Goal: Task Accomplishment & Management: Complete application form

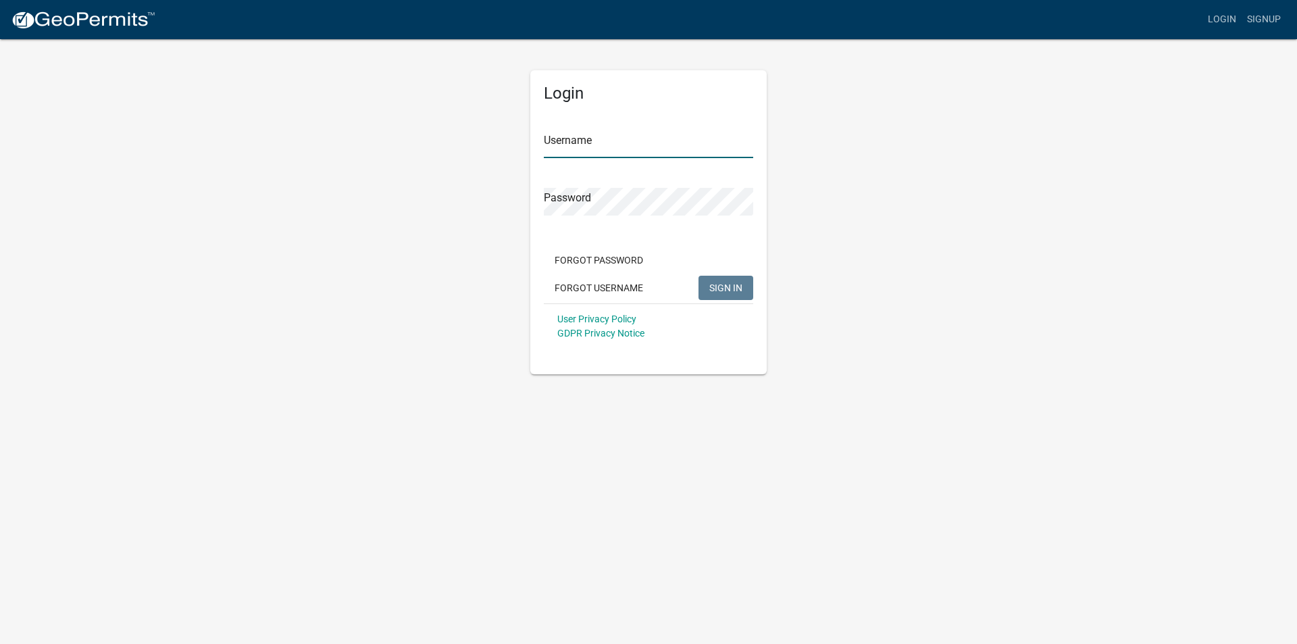
click at [583, 143] on input "Username" at bounding box center [648, 144] width 209 height 28
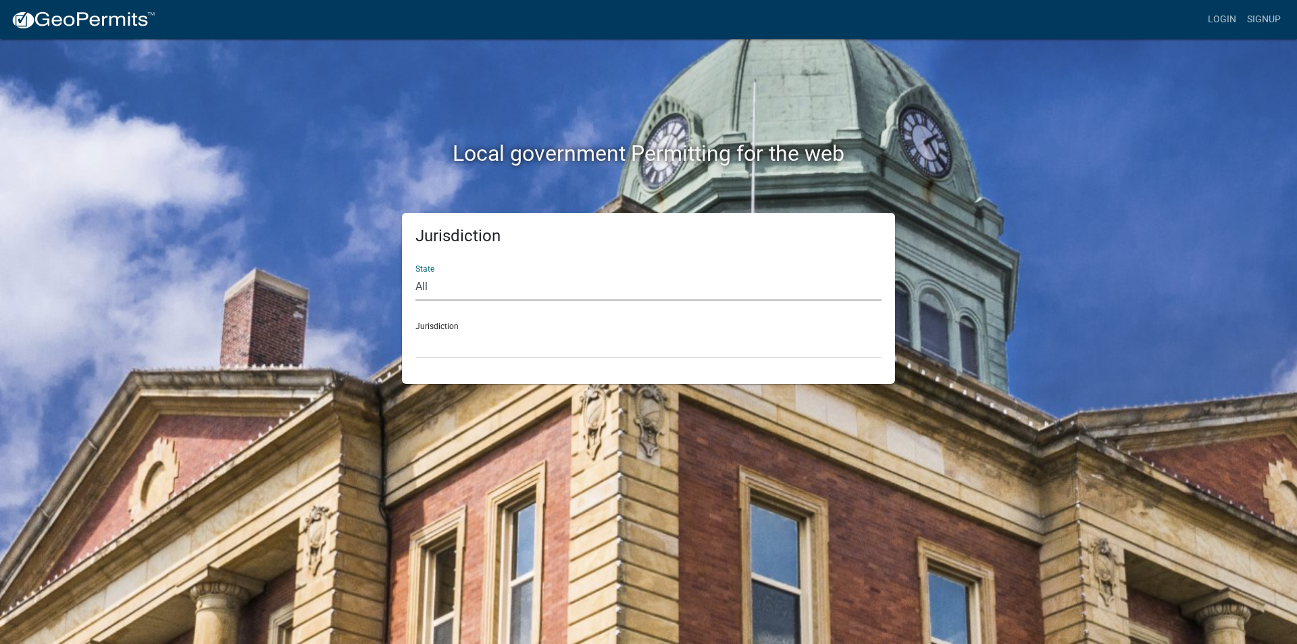
click at [449, 292] on select "All Colorado Georgia Indiana Iowa Kansas Minnesota Ohio South Carolina Wisconsin" at bounding box center [648, 287] width 466 height 28
select select "Indiana"
click at [415, 273] on select "All Colorado Georgia Indiana Iowa Kansas Minnesota Ohio South Carolina Wisconsin" at bounding box center [648, 287] width 466 height 28
click at [467, 344] on select "City of Charlestown, Indiana City of Jeffersonville, Indiana City of Logansport…" at bounding box center [648, 344] width 466 height 28
click at [439, 289] on select "All Colorado Georgia Indiana Iowa Kansas Minnesota Ohio South Carolina Wisconsin" at bounding box center [648, 287] width 466 height 28
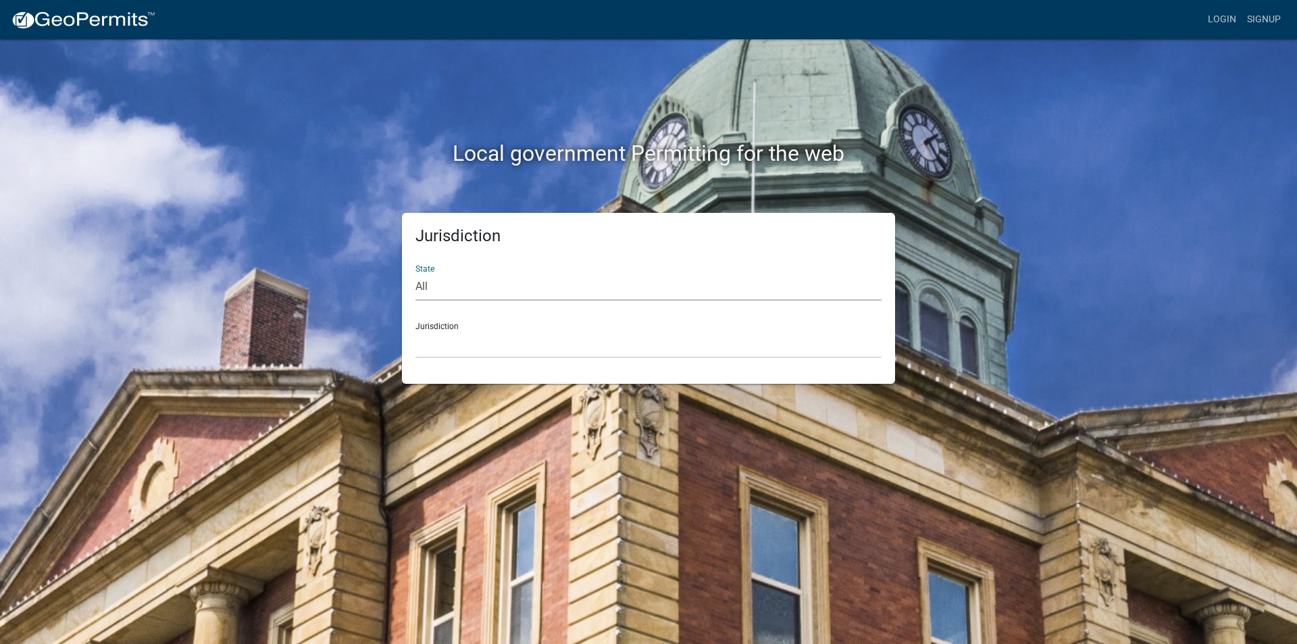
select select "Indiana"
click at [415, 273] on select "All Colorado Georgia Indiana Iowa Kansas Minnesota Ohio South Carolina Wisconsin" at bounding box center [648, 287] width 466 height 28
click at [462, 344] on select "City of Charlestown, Indiana City of Jeffersonville, Indiana City of Logansport…" at bounding box center [648, 344] width 466 height 28
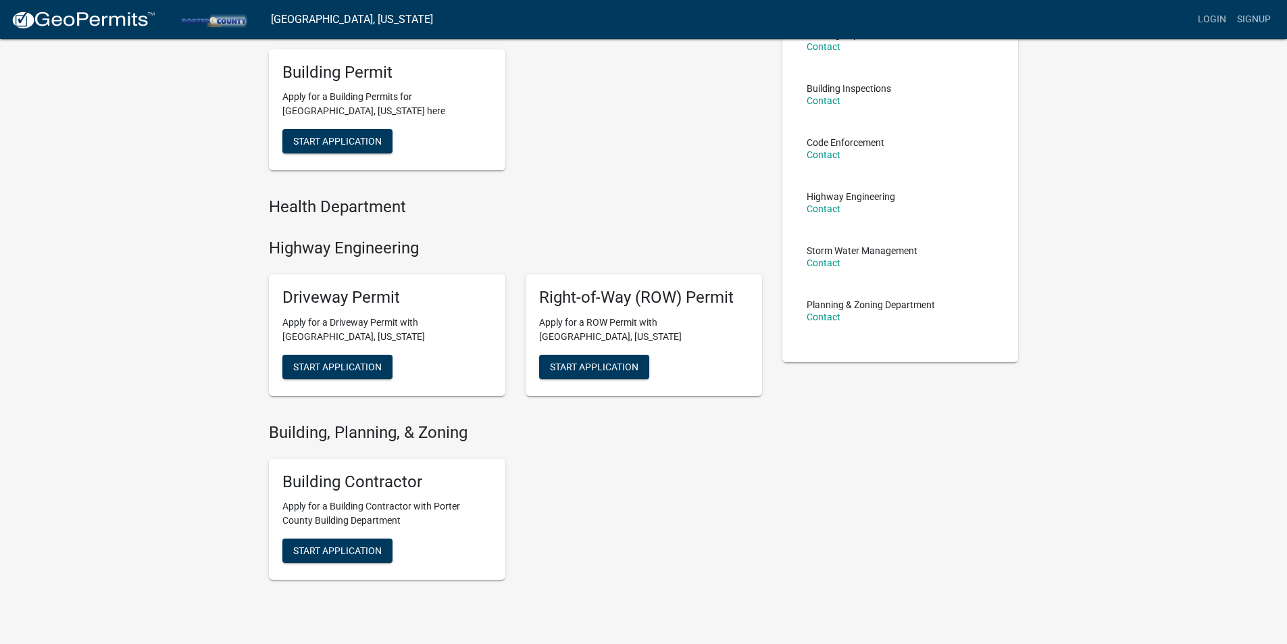
scroll to position [177, 0]
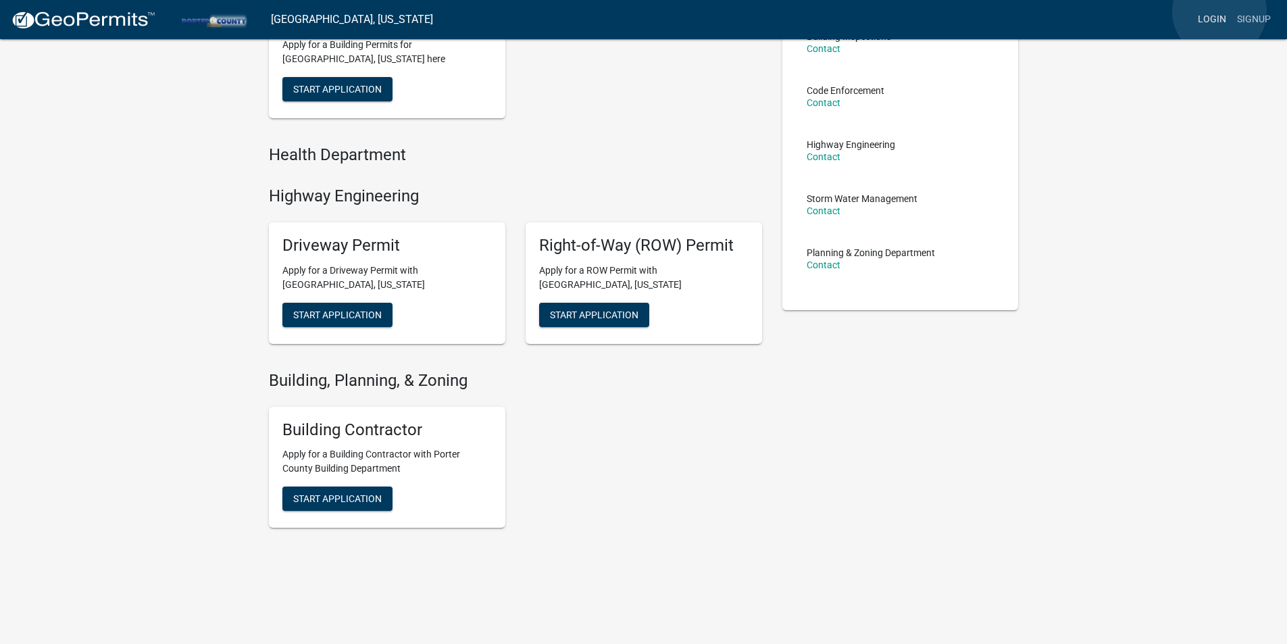
click at [1219, 11] on link "Login" at bounding box center [1211, 20] width 39 height 26
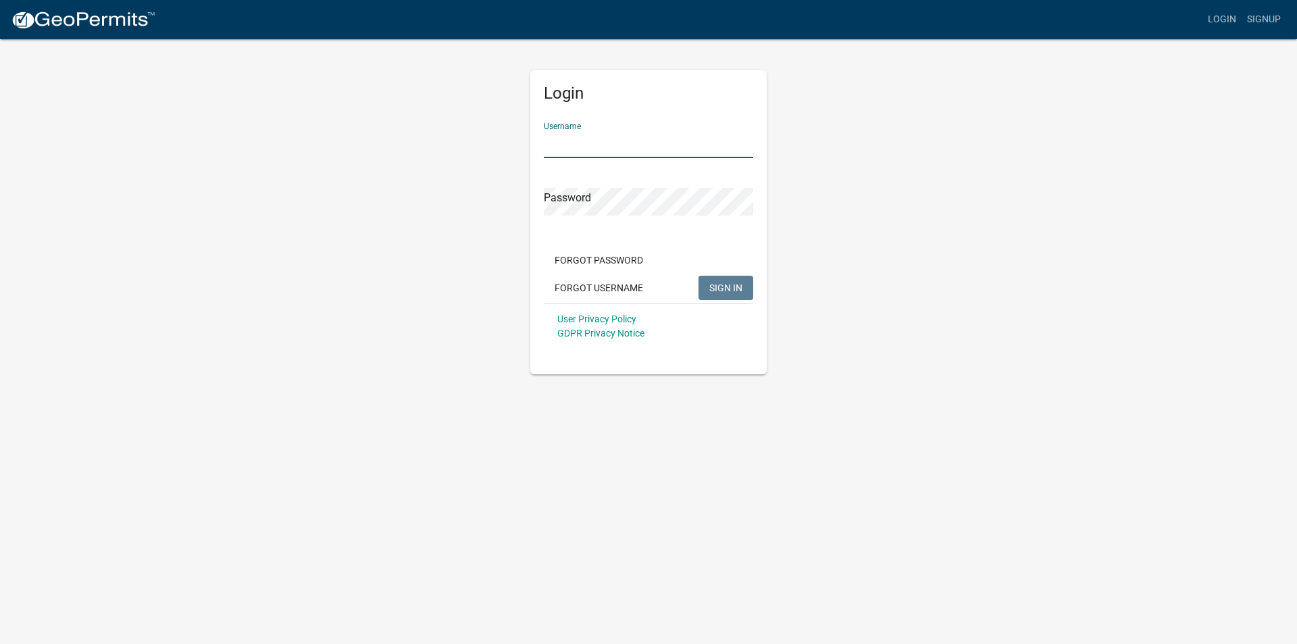
click at [573, 138] on input "Username" at bounding box center [648, 144] width 209 height 28
type input "dsharky1"
click at [698, 276] on button "SIGN IN" at bounding box center [725, 288] width 55 height 24
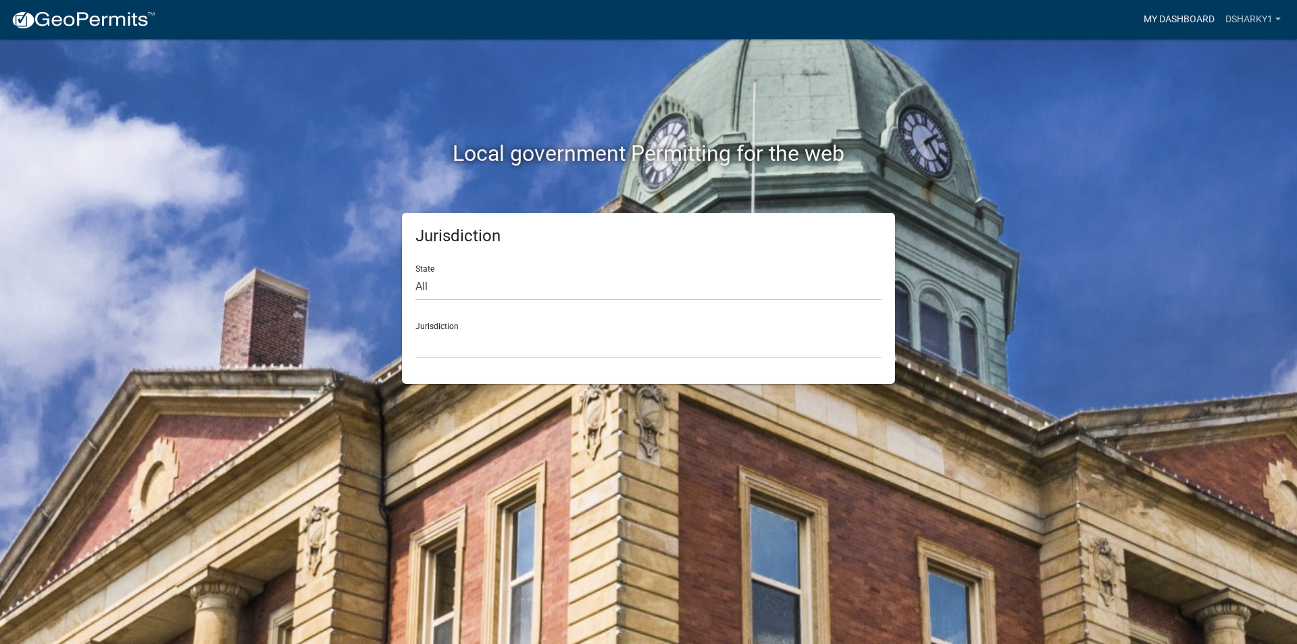
click at [1185, 18] on link "My Dashboard" at bounding box center [1179, 20] width 82 height 26
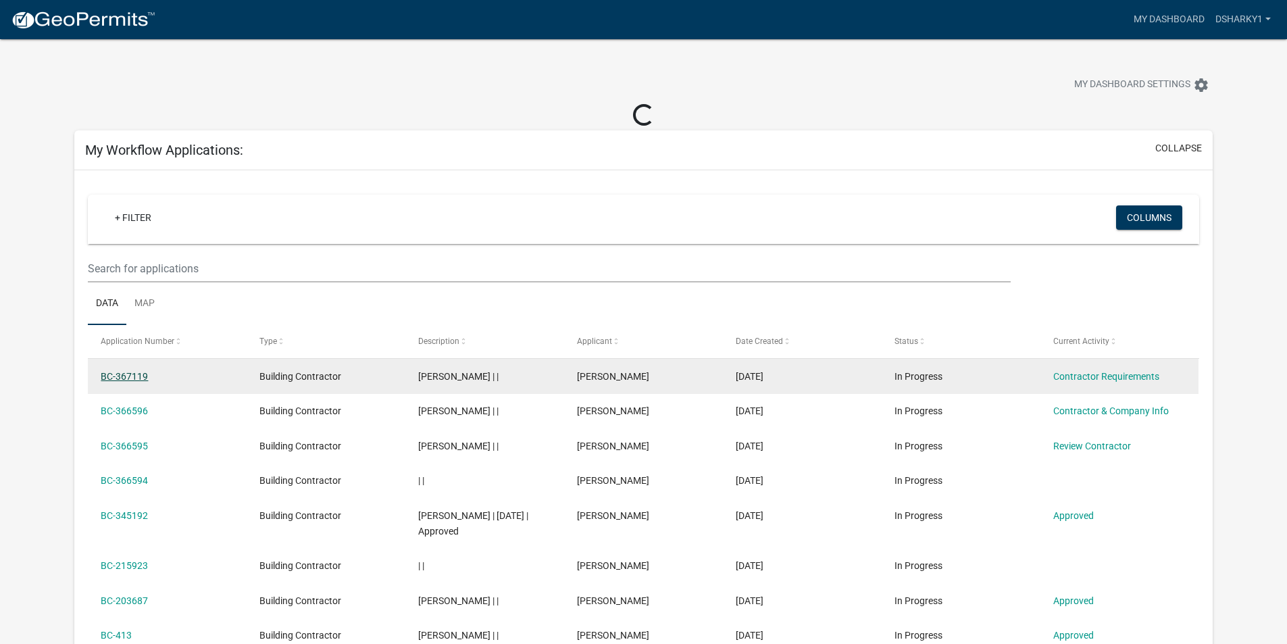
click at [129, 378] on link "BC-367119" at bounding box center [124, 376] width 47 height 11
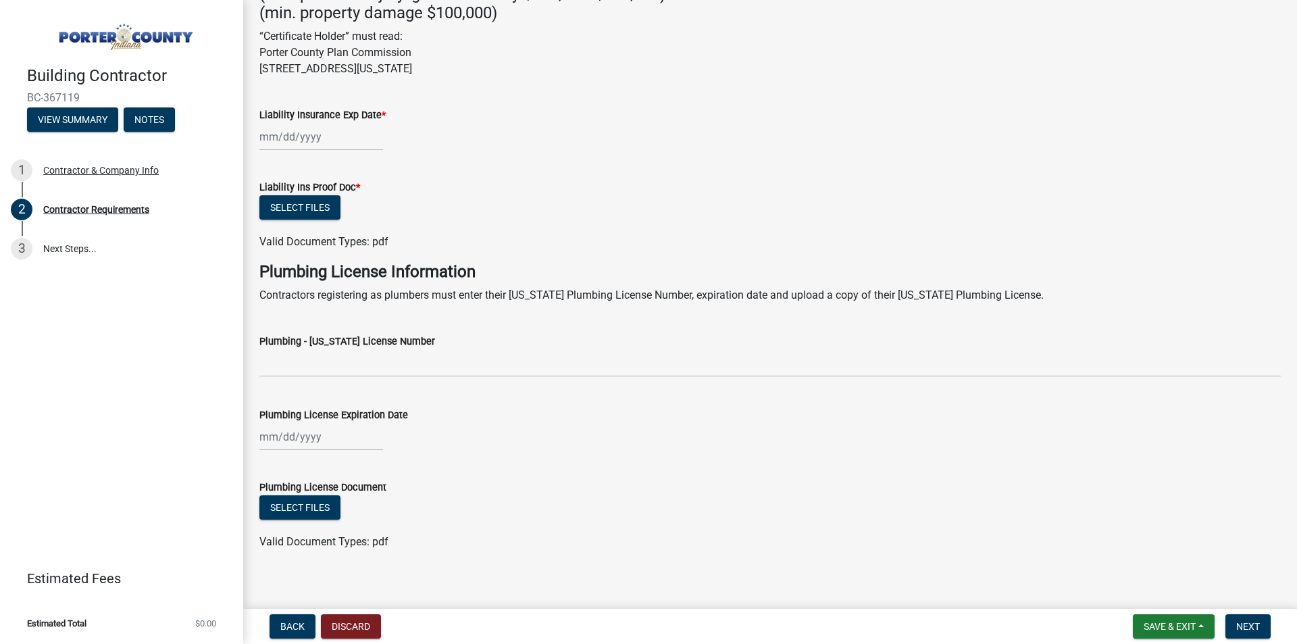
scroll to position [505, 0]
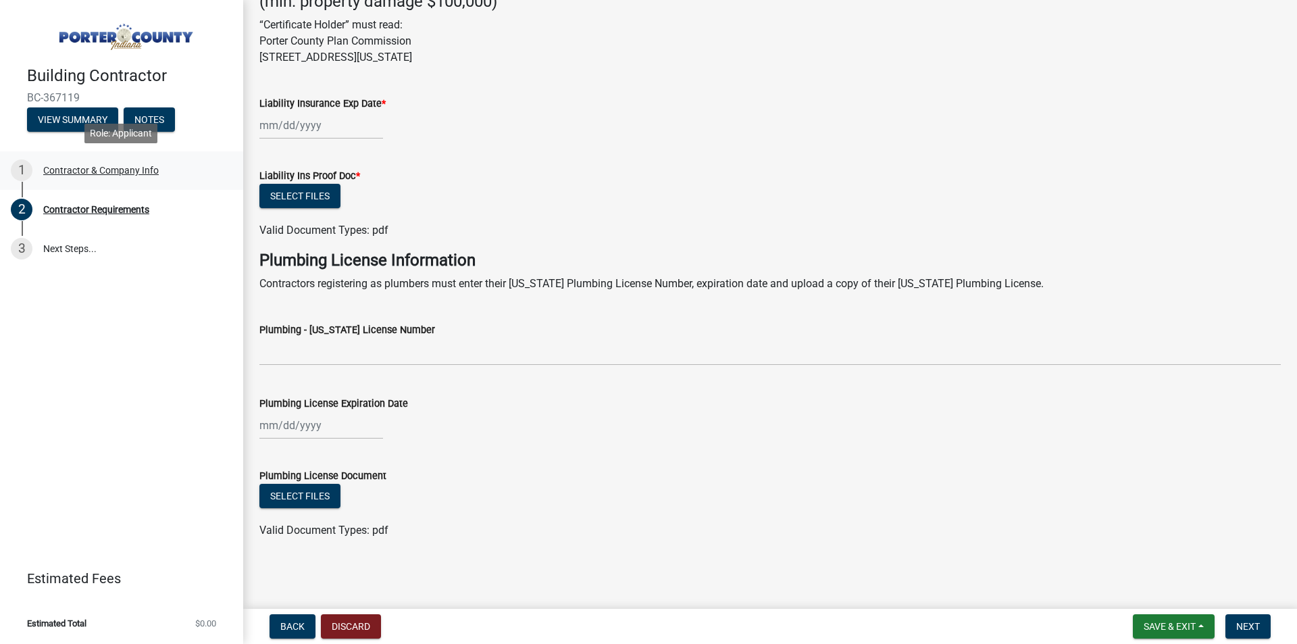
click at [116, 168] on div "Contractor & Company Info" at bounding box center [100, 169] width 115 height 9
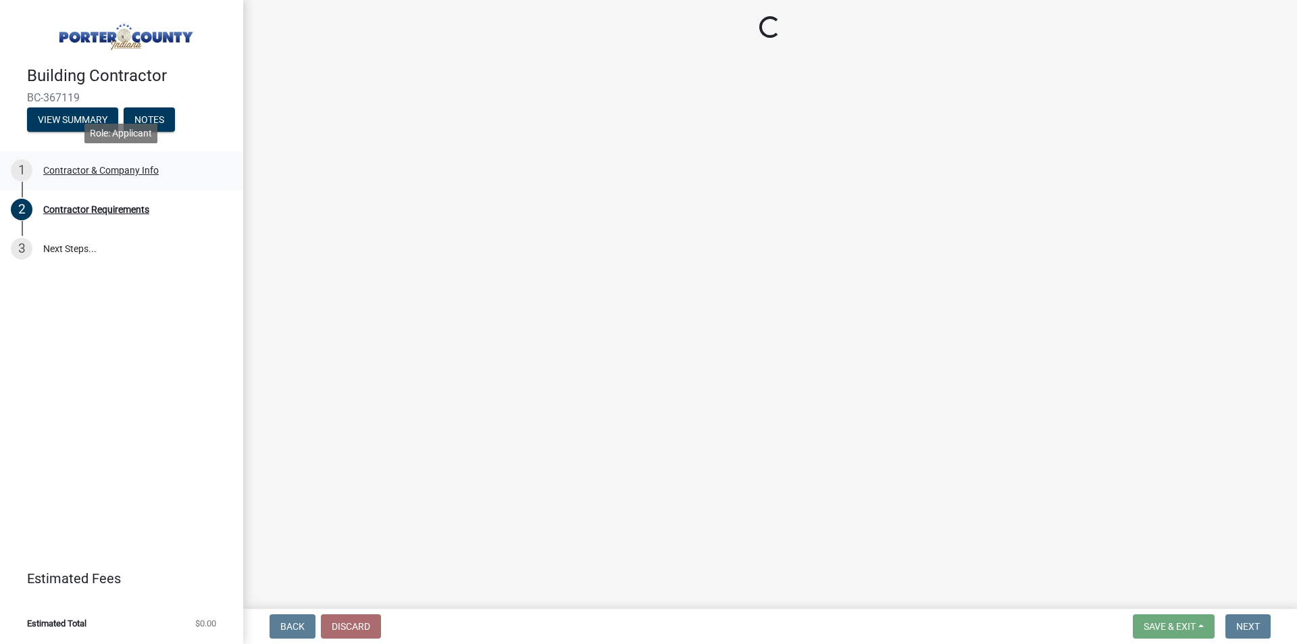
scroll to position [0, 0]
select select "IN"
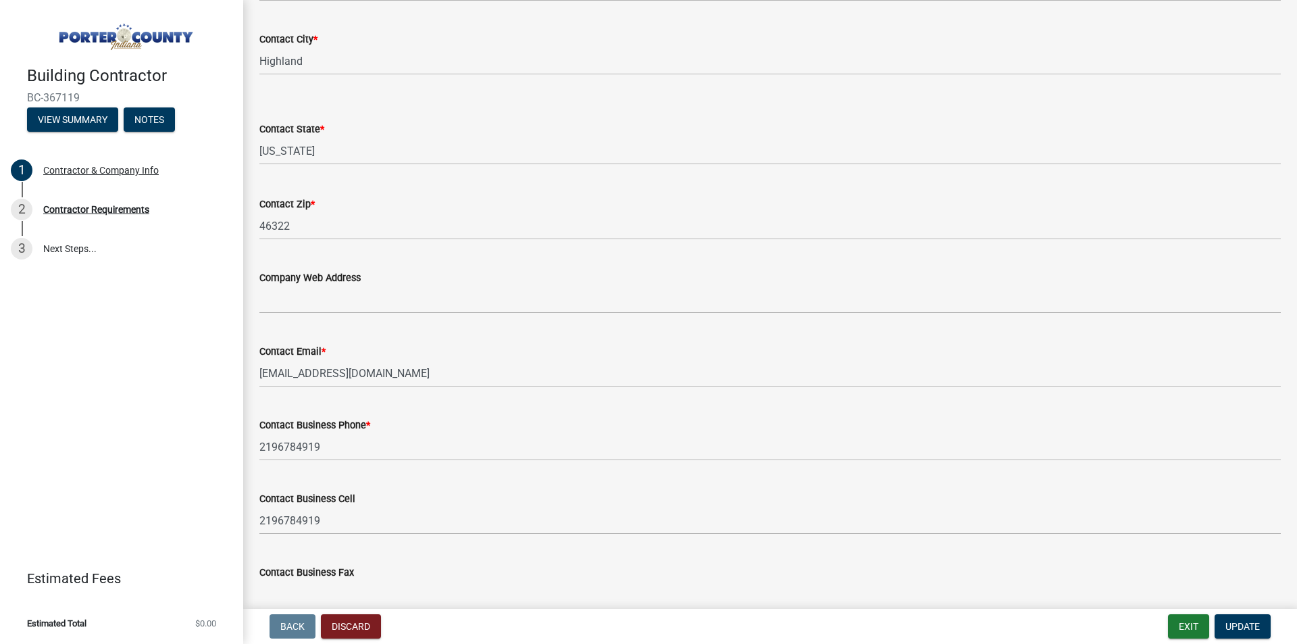
scroll to position [573, 0]
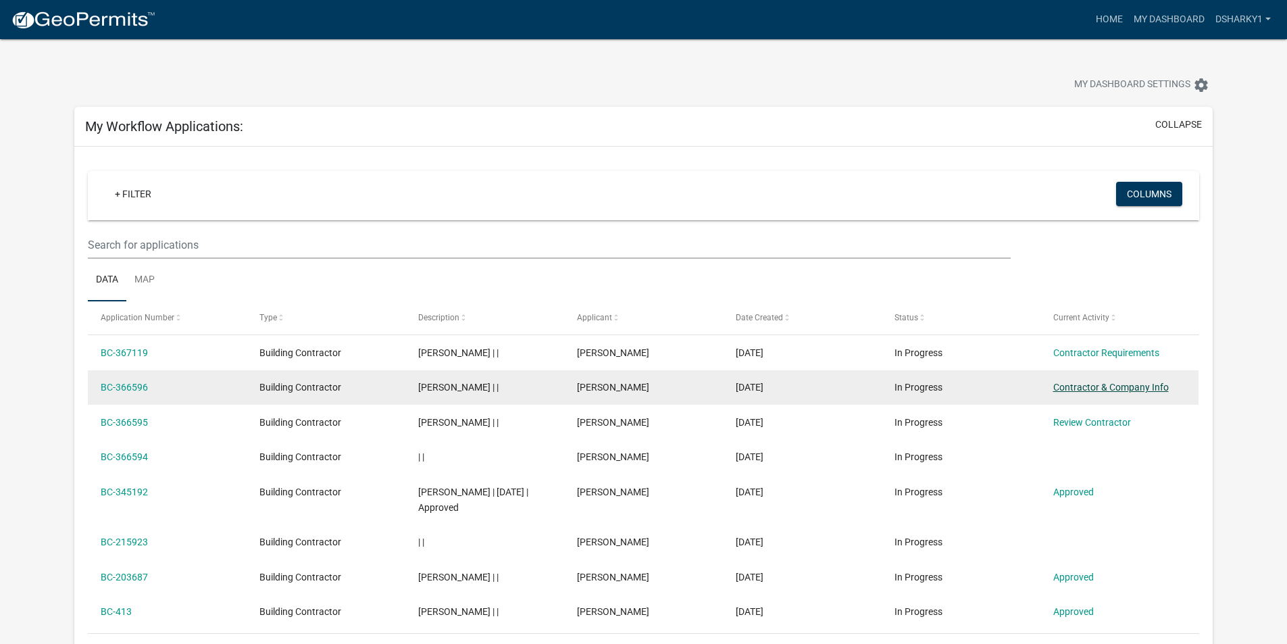
click at [1091, 388] on link "Contractor & Company Info" at bounding box center [1110, 387] width 115 height 11
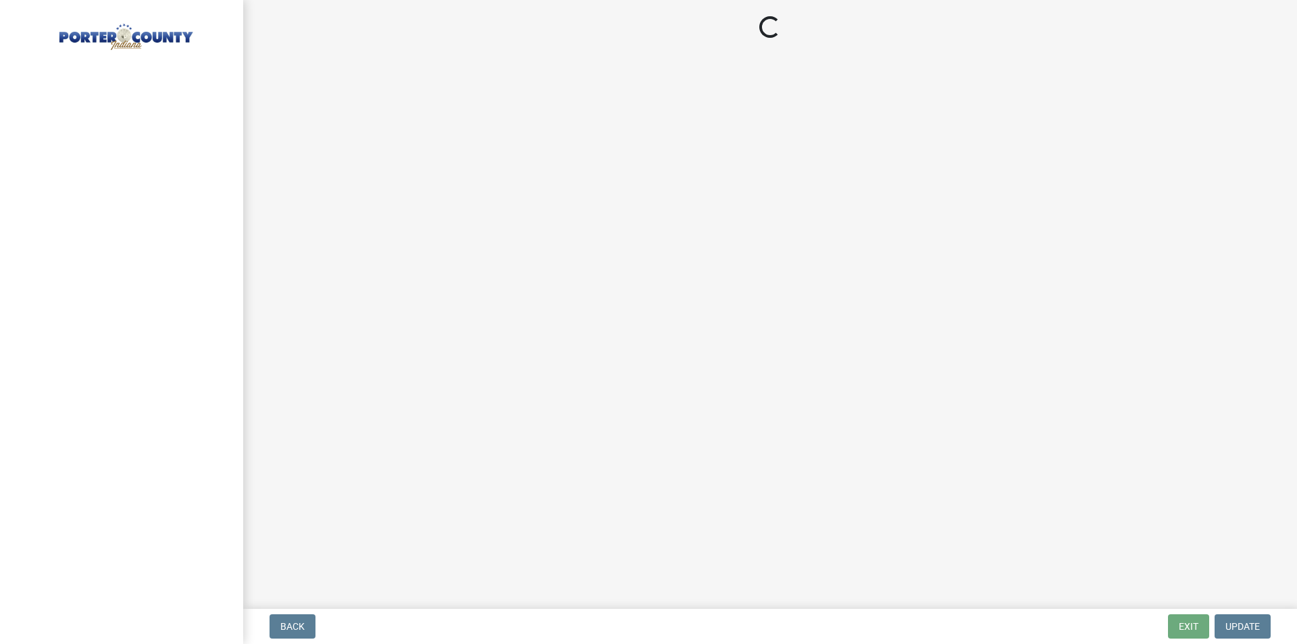
select select "IN"
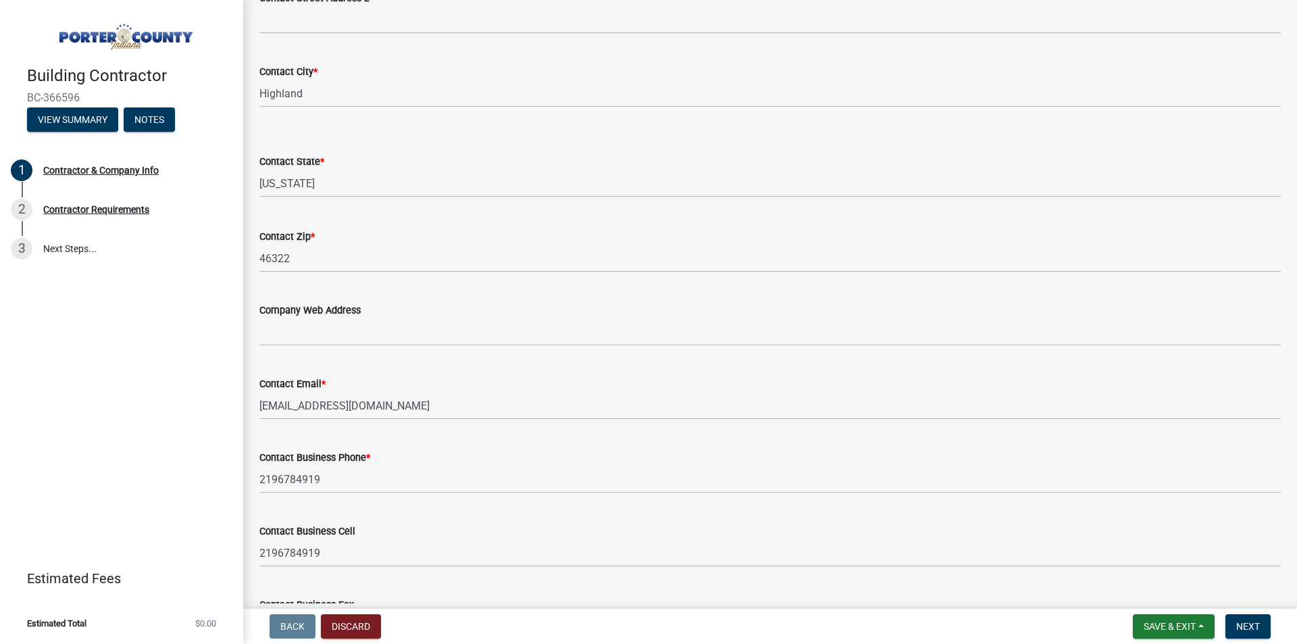
scroll to position [573, 0]
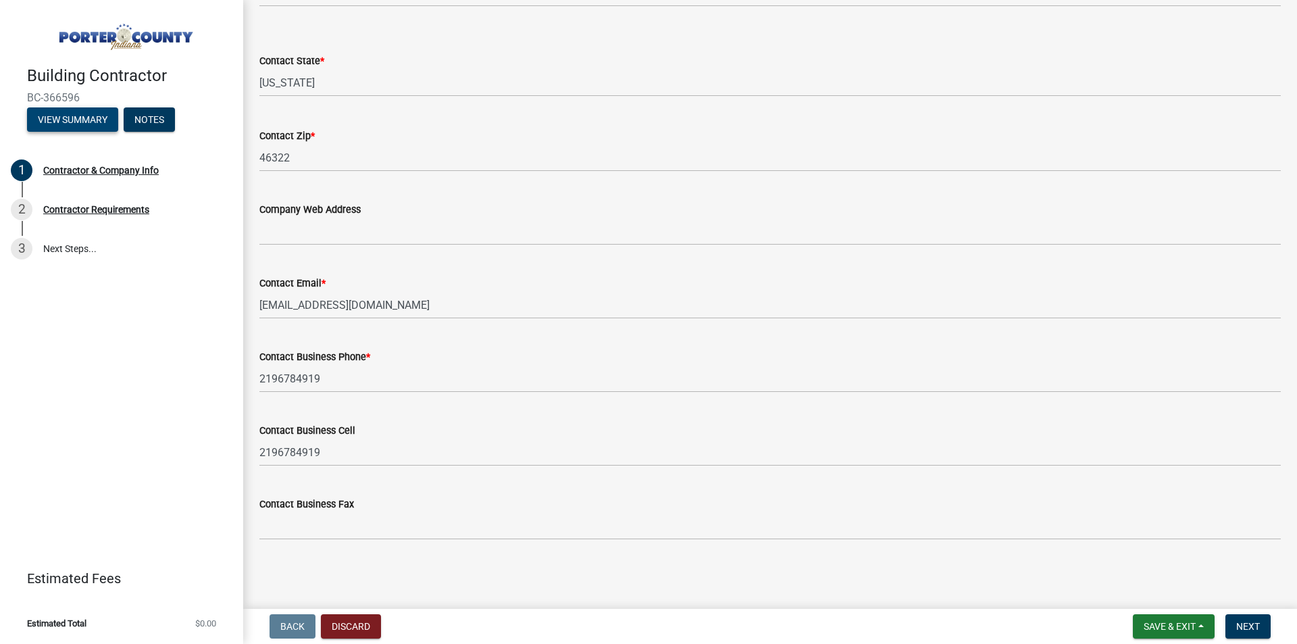
click at [68, 113] on button "View Summary" at bounding box center [72, 119] width 91 height 24
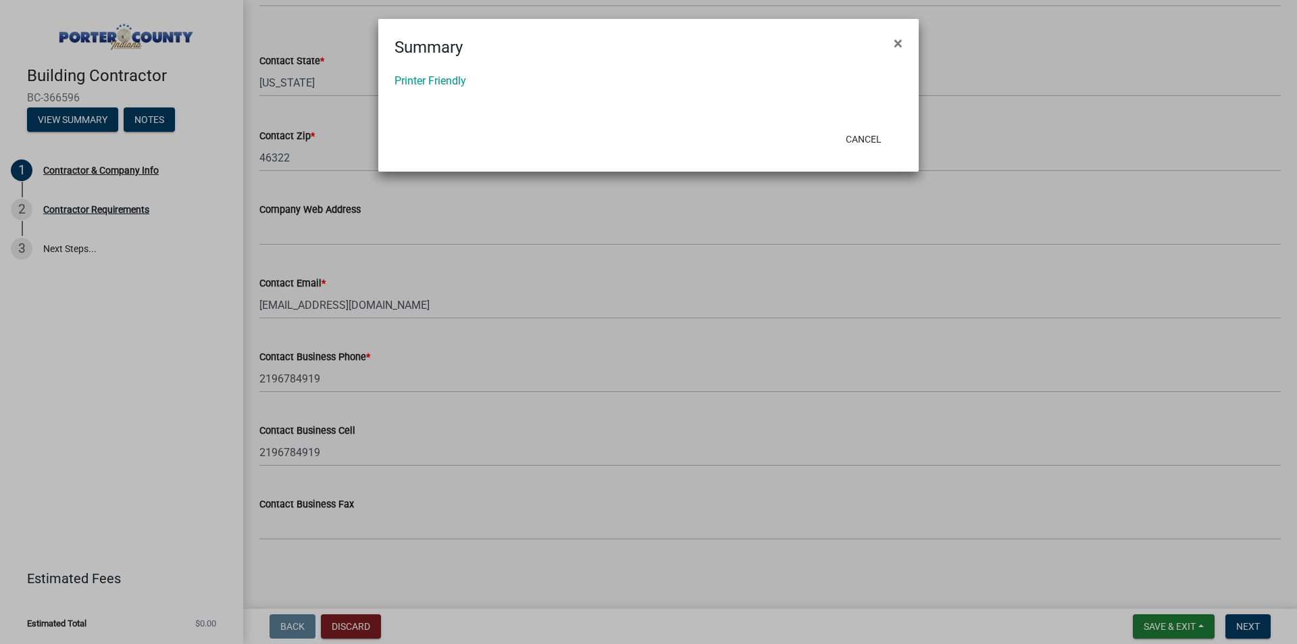
click at [160, 122] on ngb-modal-window "Summary × Printer Friendly Cancel" at bounding box center [648, 322] width 1297 height 644
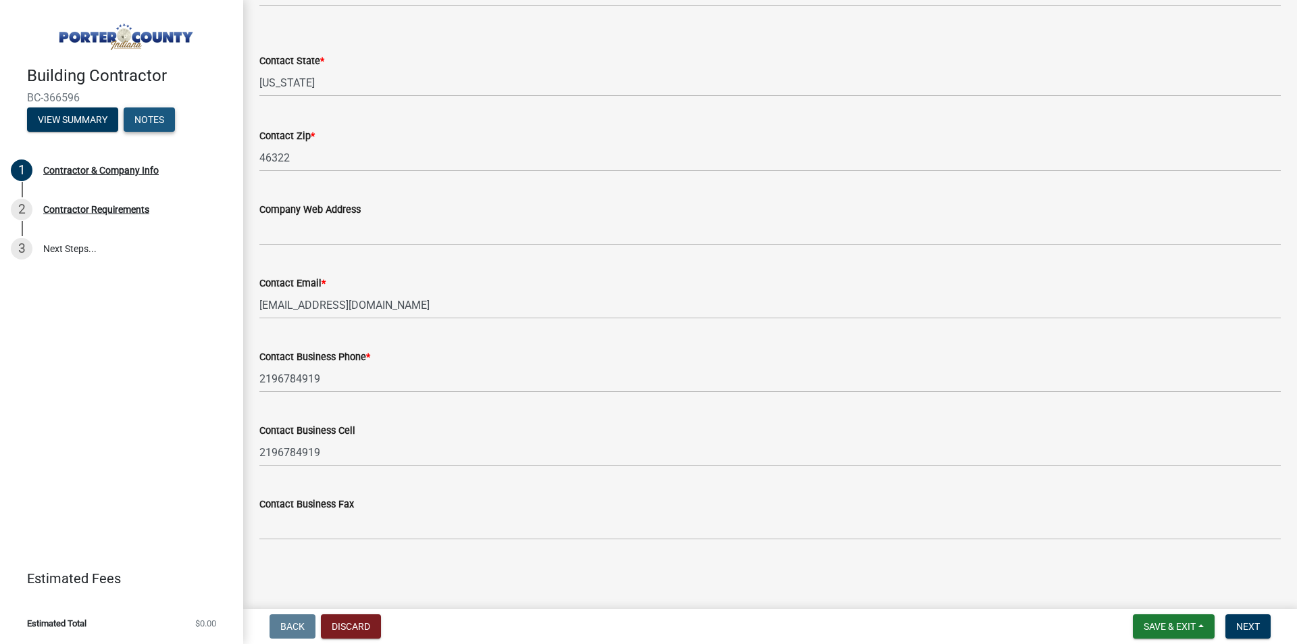
click at [147, 118] on button "Notes" at bounding box center [149, 119] width 51 height 24
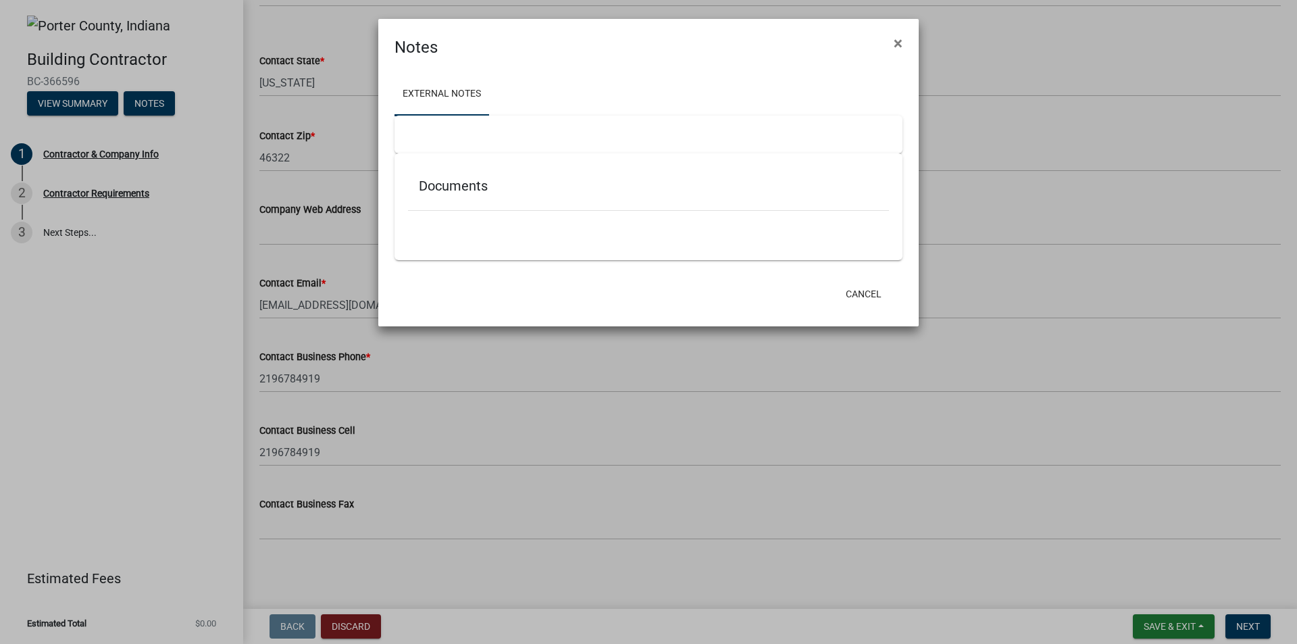
click at [399, 143] on div at bounding box center [648, 134] width 508 height 38
click at [486, 159] on div "Documents" at bounding box center [648, 206] width 508 height 107
click at [469, 183] on h5 "Documents" at bounding box center [648, 186] width 459 height 16
click at [455, 94] on link "External Notes" at bounding box center [441, 94] width 95 height 43
click at [443, 174] on div "Documents" at bounding box center [648, 189] width 481 height 44
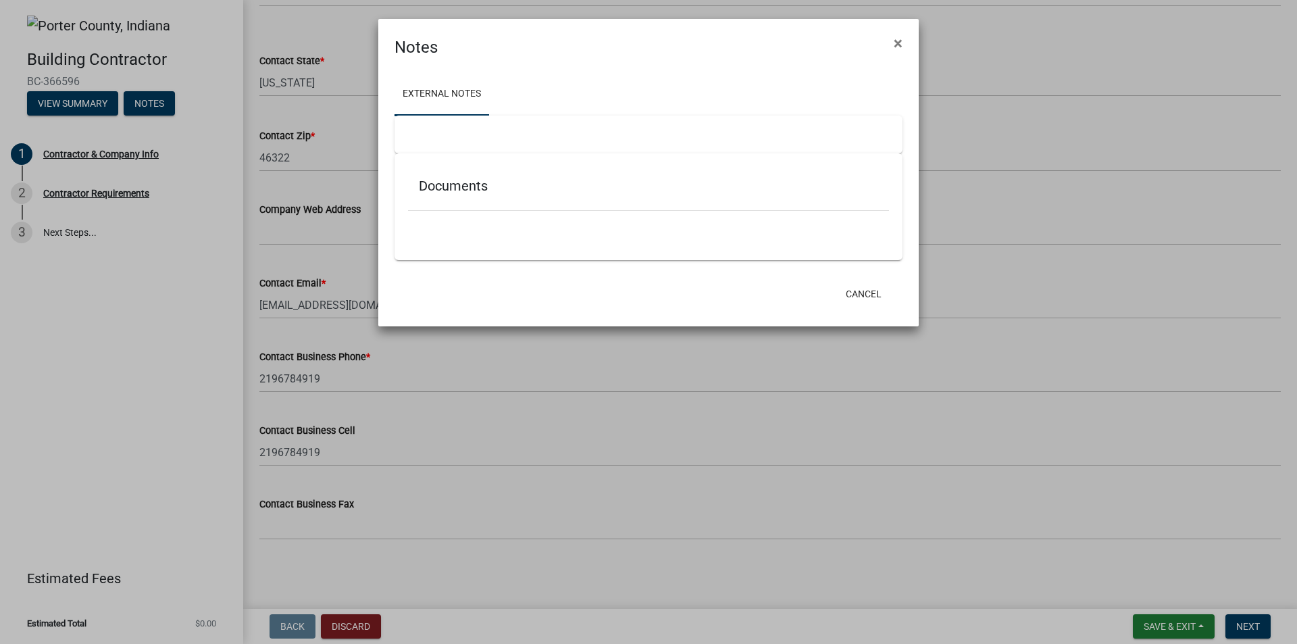
click at [448, 185] on h5 "Documents" at bounding box center [648, 186] width 459 height 16
click at [62, 97] on ngb-modal-window "Notes × External Notes Documents Cancel" at bounding box center [648, 322] width 1297 height 644
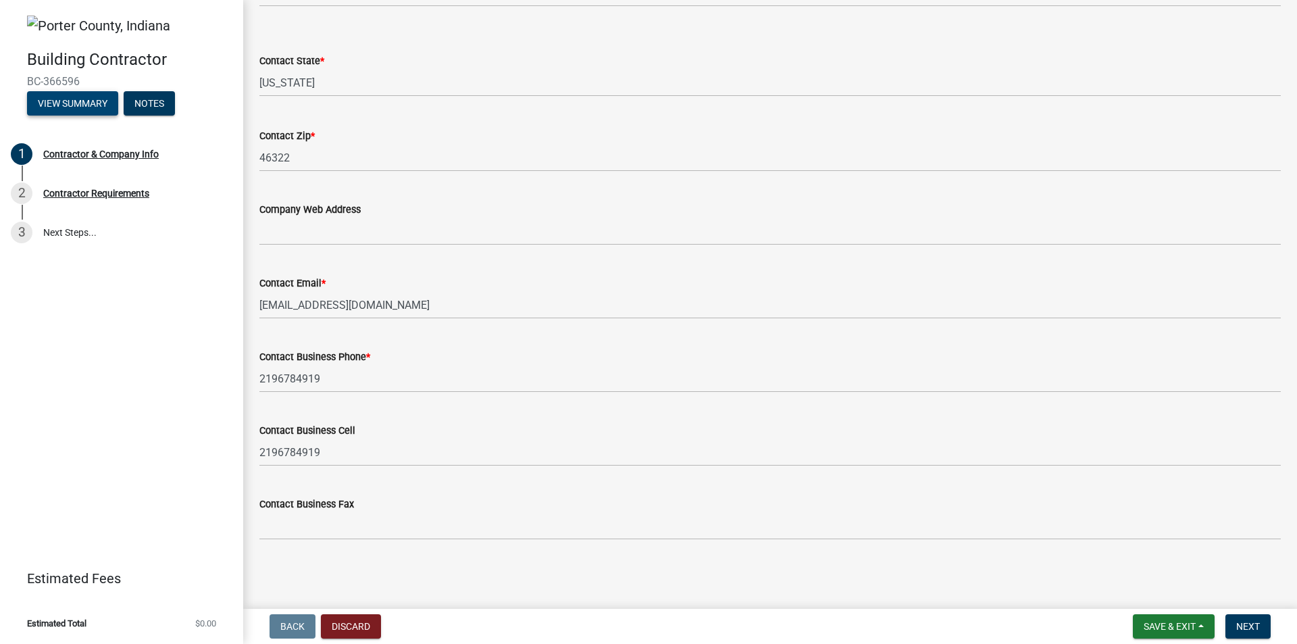
click at [77, 101] on button "View Summary" at bounding box center [72, 103] width 91 height 24
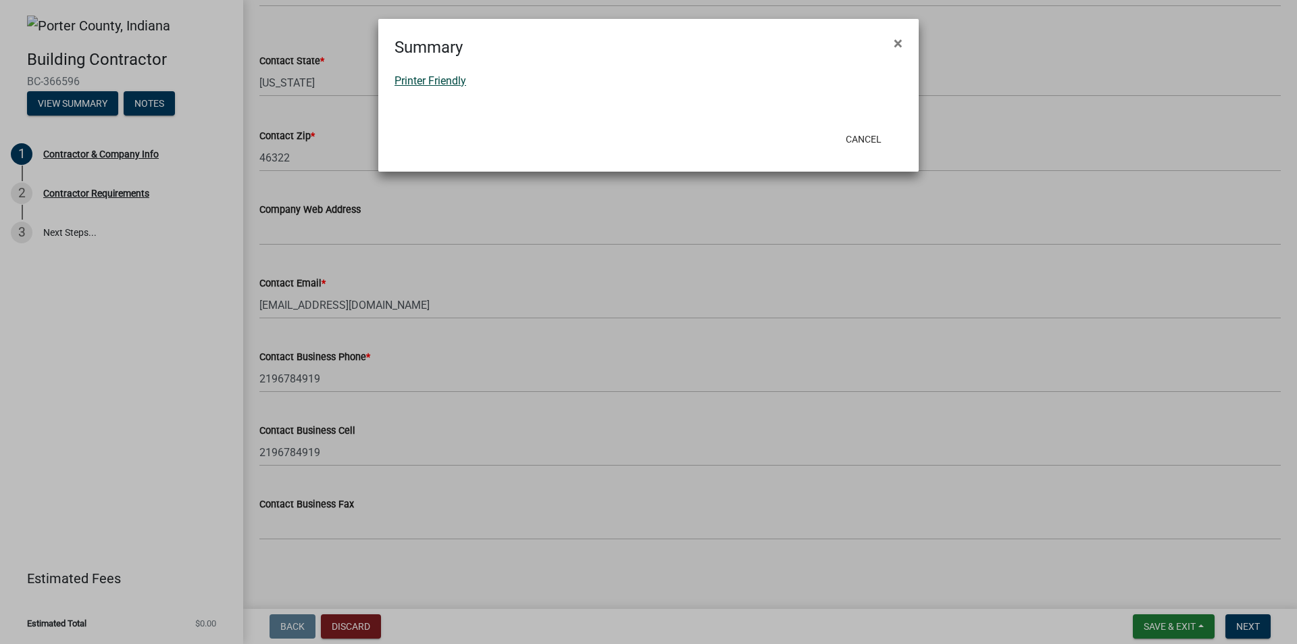
click at [432, 79] on link "Printer Friendly" at bounding box center [430, 80] width 72 height 13
click at [863, 142] on button "Cancel" at bounding box center [863, 139] width 57 height 24
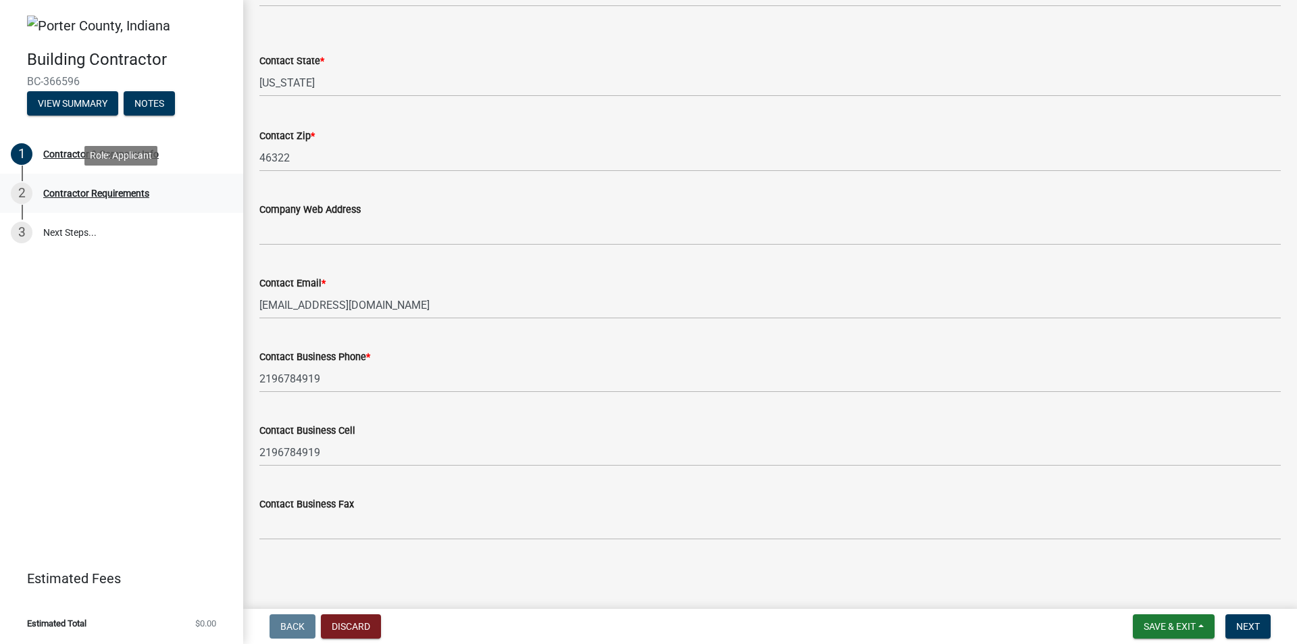
click at [103, 188] on div "Contractor Requirements" at bounding box center [96, 192] width 106 height 9
click at [122, 192] on div "Contractor Requirements" at bounding box center [96, 192] width 106 height 9
click at [357, 625] on button "Discard" at bounding box center [351, 626] width 60 height 24
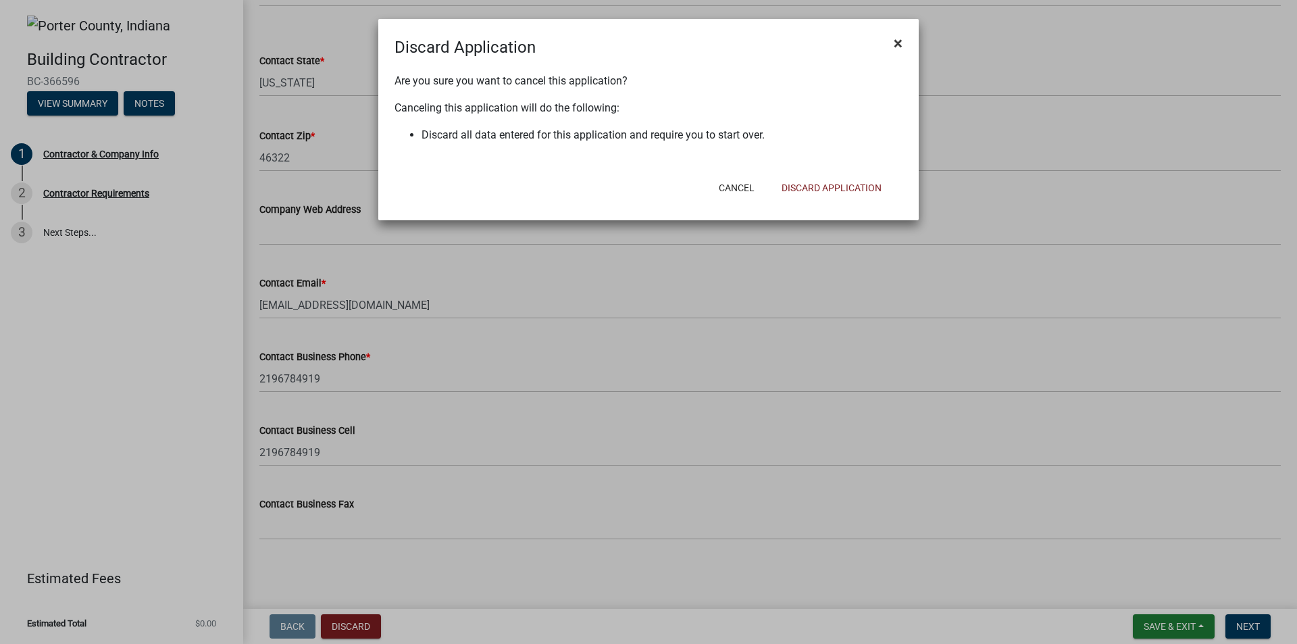
click at [898, 39] on span "×" at bounding box center [897, 43] width 9 height 19
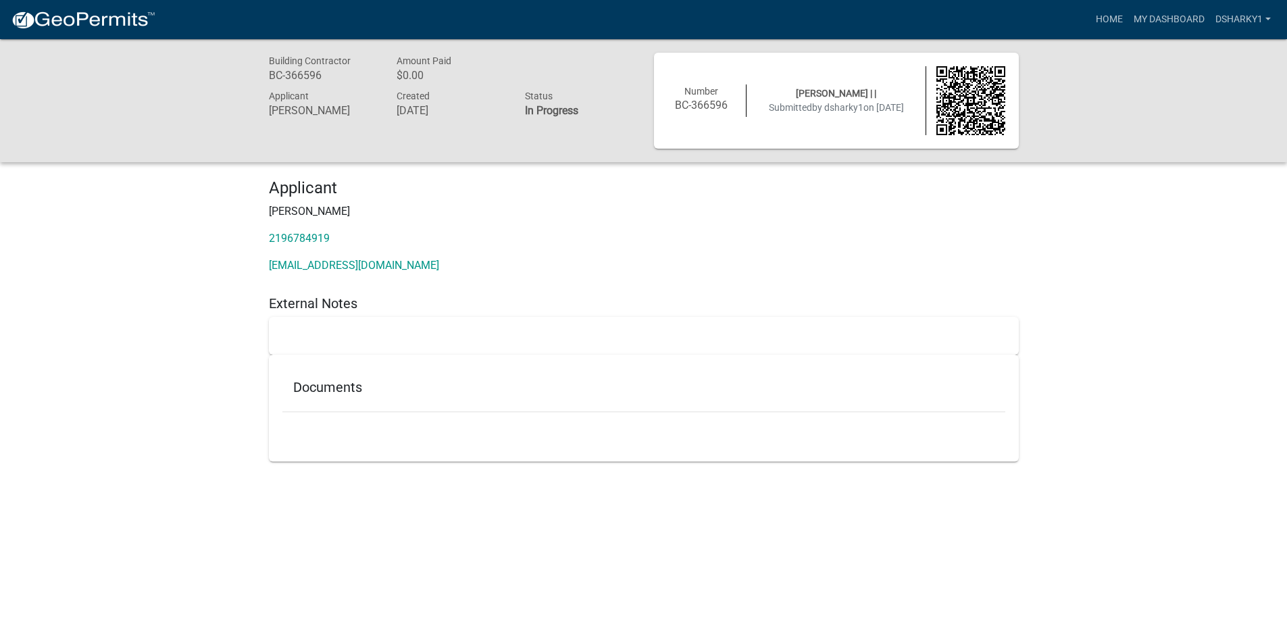
click at [336, 390] on h5 "Documents" at bounding box center [643, 387] width 701 height 16
click at [358, 388] on h5 "Documents" at bounding box center [643, 387] width 701 height 16
click at [394, 389] on h5 "Documents" at bounding box center [643, 387] width 701 height 16
click at [486, 389] on h5 "Documents" at bounding box center [643, 387] width 701 height 16
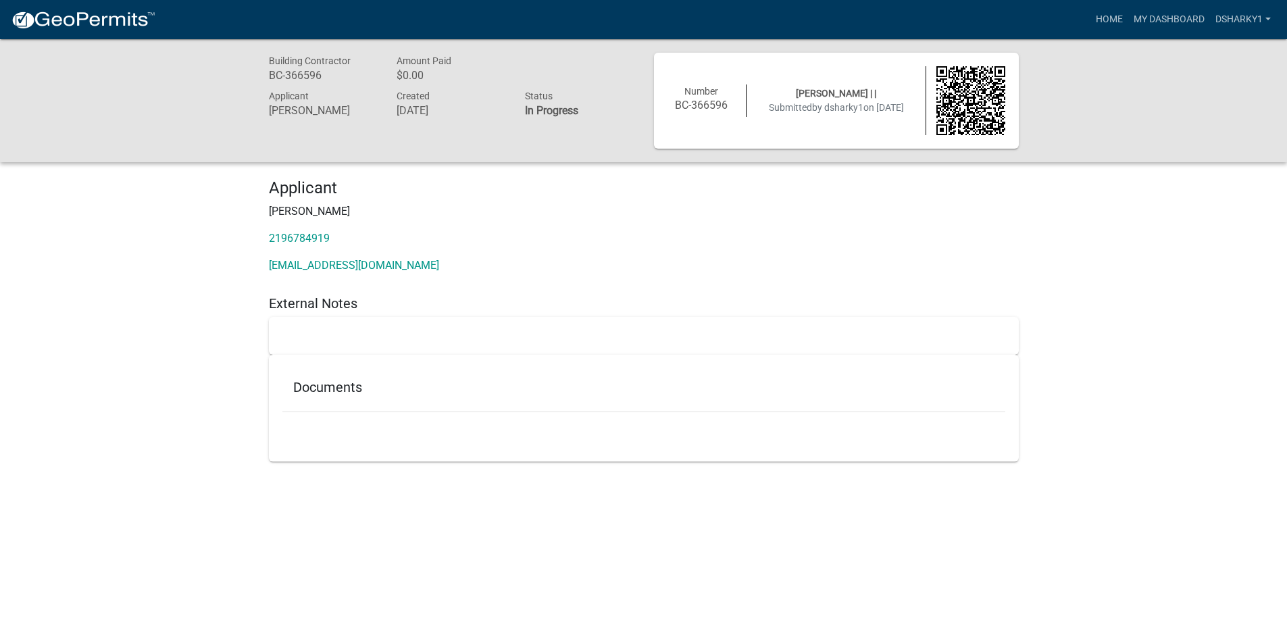
click at [968, 102] on img at bounding box center [970, 100] width 69 height 69
